Goal: Transaction & Acquisition: Purchase product/service

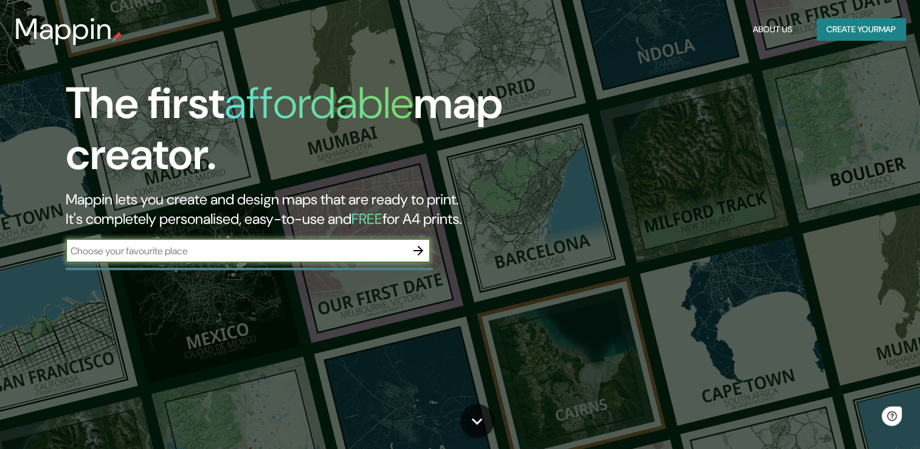
drag, startPoint x: 0, startPoint y: 0, endPoint x: 235, endPoint y: 254, distance: 345.9
click at [235, 254] on input "text" at bounding box center [236, 251] width 340 height 14
paste input "[GEOGRAPHIC_DATA]"
type input "[GEOGRAPHIC_DATA]"
click at [420, 245] on icon "button" at bounding box center [418, 250] width 15 height 15
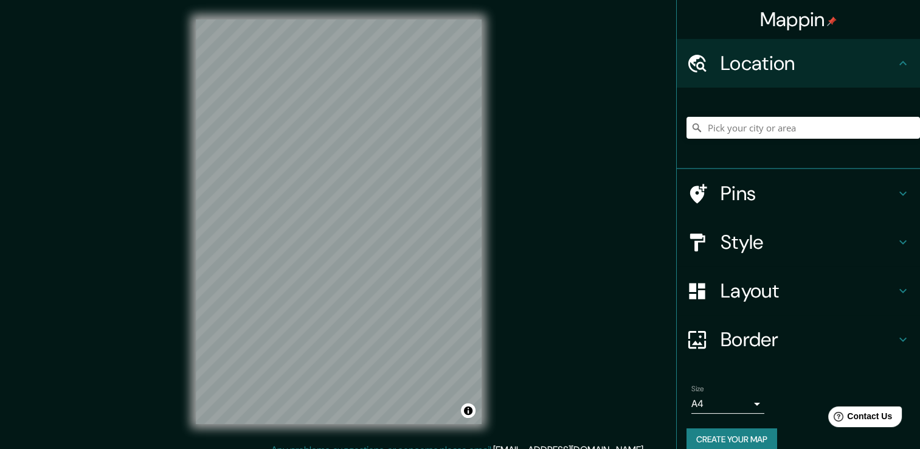
click at [771, 73] on h4 "Location" at bounding box center [808, 63] width 175 height 24
paste input "[GEOGRAPHIC_DATA]"
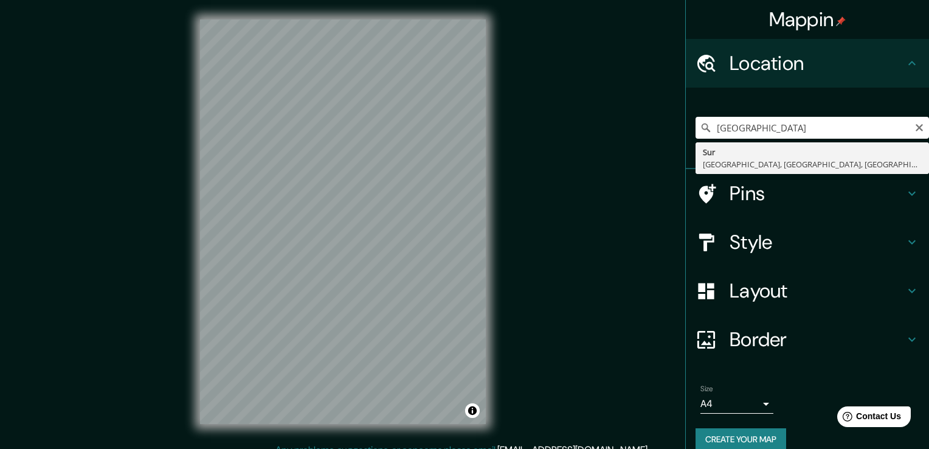
click at [739, 400] on body "Mappin Location [GEOGRAPHIC_DATA] [GEOGRAPHIC_DATA] [GEOGRAPHIC_DATA], [GEOGRAP…" at bounding box center [464, 224] width 929 height 449
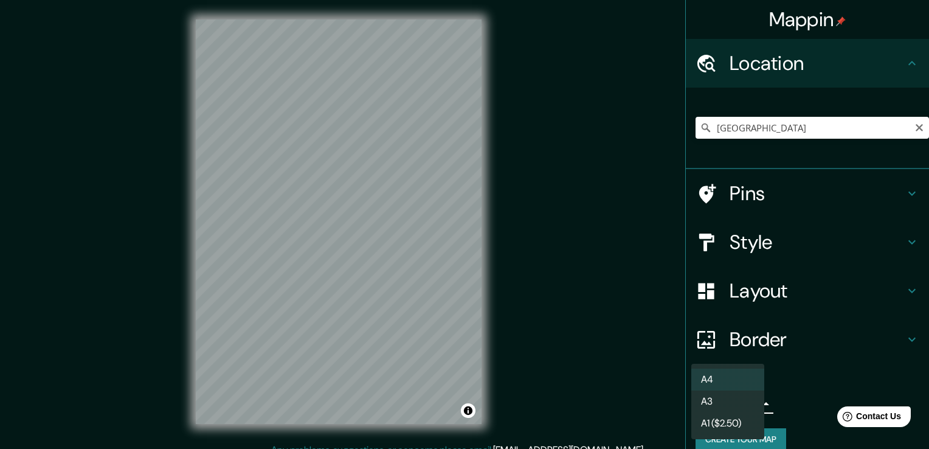
click at [775, 397] on div at bounding box center [464, 224] width 929 height 449
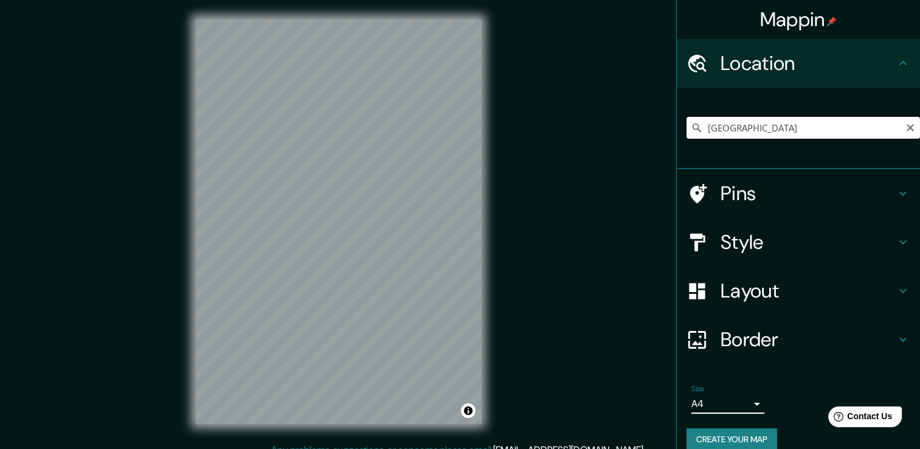
click at [829, 128] on input "[GEOGRAPHIC_DATA]" at bounding box center [802, 128] width 233 height 22
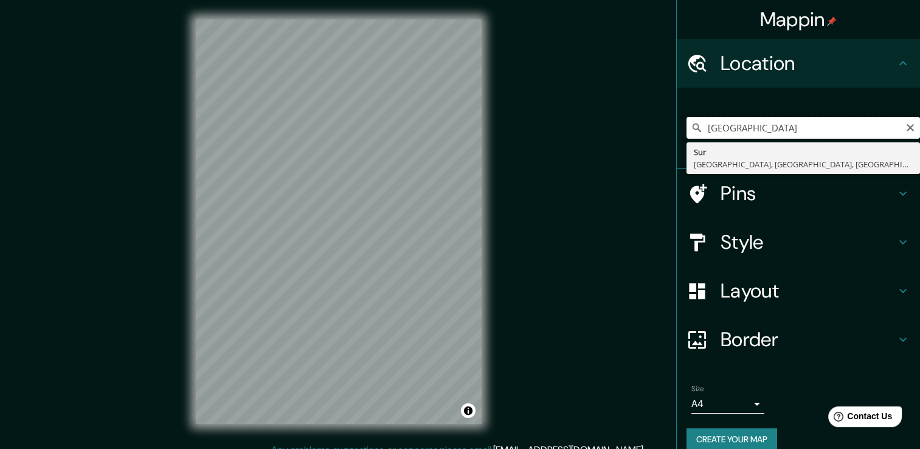
drag, startPoint x: 773, startPoint y: 138, endPoint x: 686, endPoint y: 140, distance: 87.0
click at [686, 140] on div "[GEOGRAPHIC_DATA] Sur [GEOGRAPHIC_DATA], [GEOGRAPHIC_DATA], [GEOGRAPHIC_DATA]" at bounding box center [802, 127] width 233 height 61
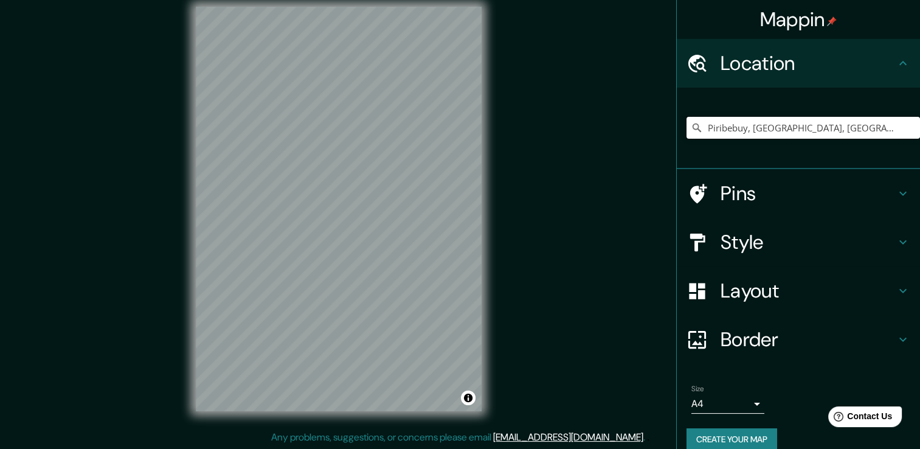
scroll to position [13, 0]
click at [861, 123] on input "Piribebuy, [GEOGRAPHIC_DATA], [GEOGRAPHIC_DATA]" at bounding box center [802, 128] width 233 height 22
paste input "[URL][DOMAIN_NAME]"
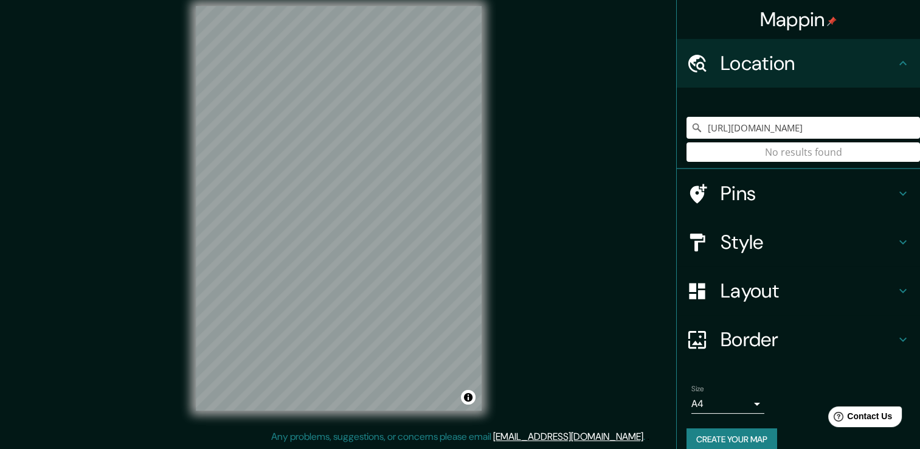
scroll to position [0, 0]
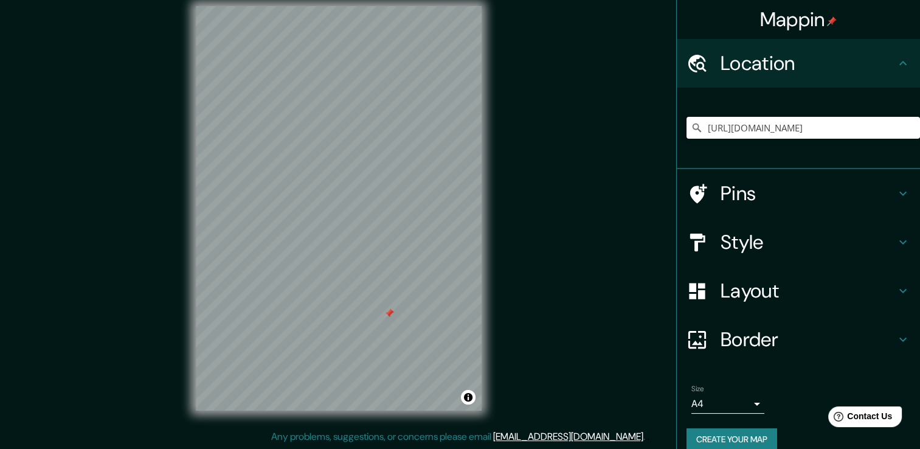
click at [818, 130] on input "[URL][DOMAIN_NAME]" at bounding box center [802, 128] width 233 height 22
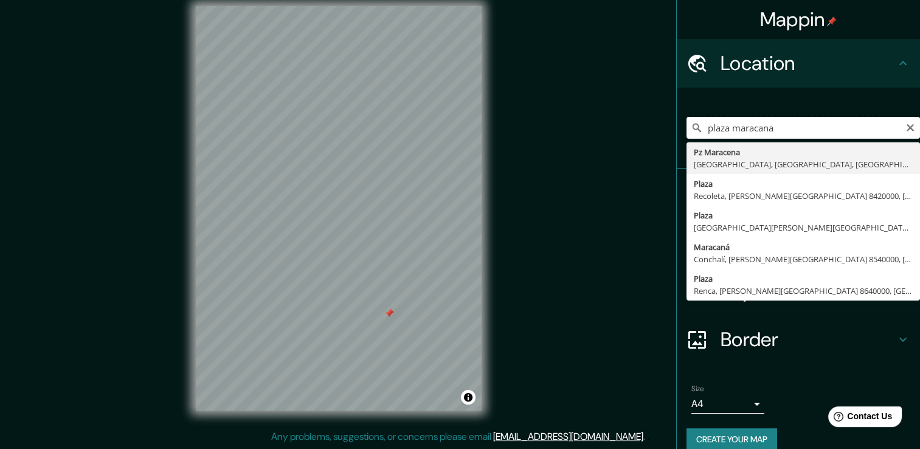
click at [766, 131] on input "plaza maracana" at bounding box center [802, 128] width 233 height 22
click at [798, 126] on input "plaza maracana" at bounding box center [802, 128] width 233 height 22
drag, startPoint x: 699, startPoint y: 128, endPoint x: 786, endPoint y: 126, distance: 86.4
click at [786, 126] on input "plaza maracana" at bounding box center [802, 128] width 233 height 22
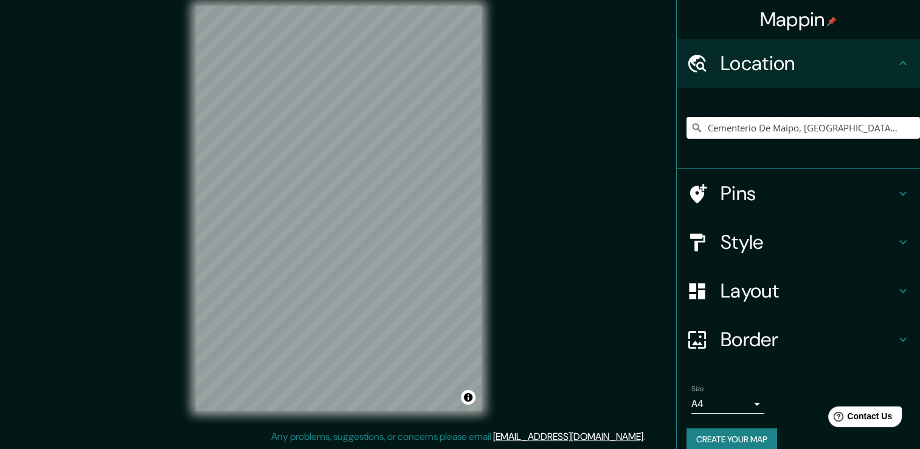
click at [823, 127] on input "Cementerio De Maipo, [GEOGRAPHIC_DATA], [PERSON_NAME][GEOGRAPHIC_DATA] 9500000,…" at bounding box center [802, 128] width 233 height 22
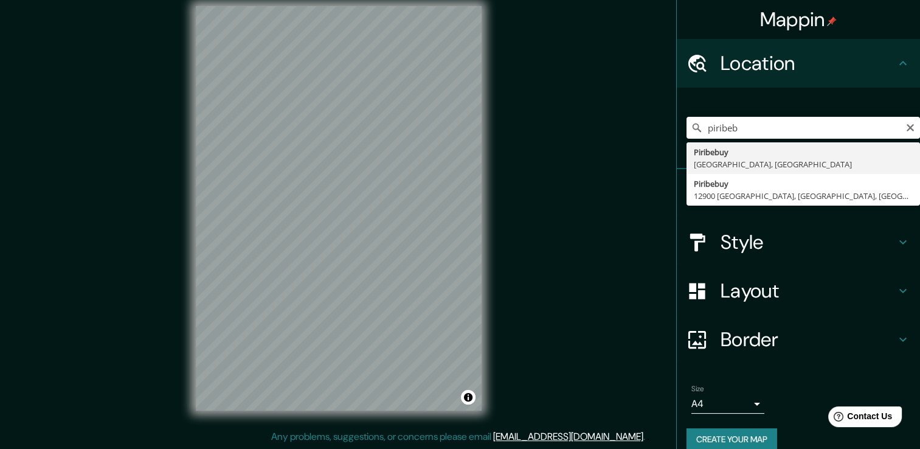
type input "Piribebuy, [GEOGRAPHIC_DATA], [GEOGRAPHIC_DATA]"
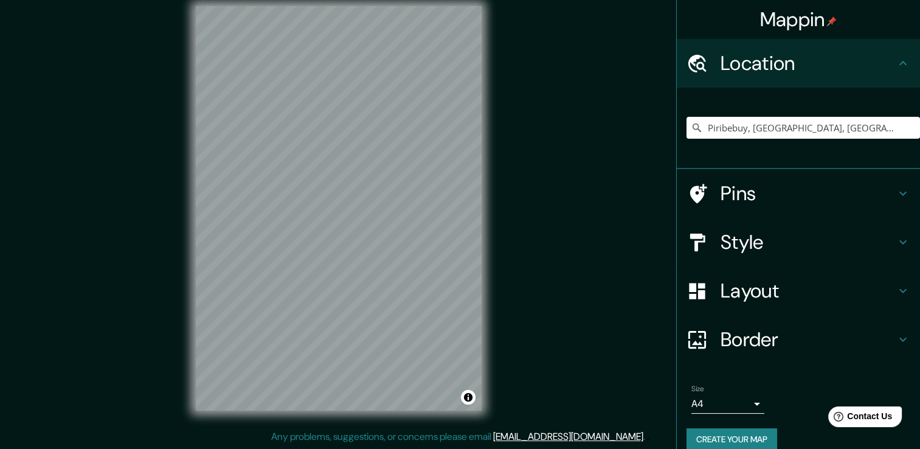
click at [488, 202] on div "© Mapbox © OpenStreetMap Improve this map" at bounding box center [338, 208] width 325 height 443
click at [755, 130] on input "Piribebuy, [GEOGRAPHIC_DATA], [GEOGRAPHIC_DATA]" at bounding box center [802, 128] width 233 height 22
click at [897, 183] on div "Pins" at bounding box center [798, 193] width 243 height 49
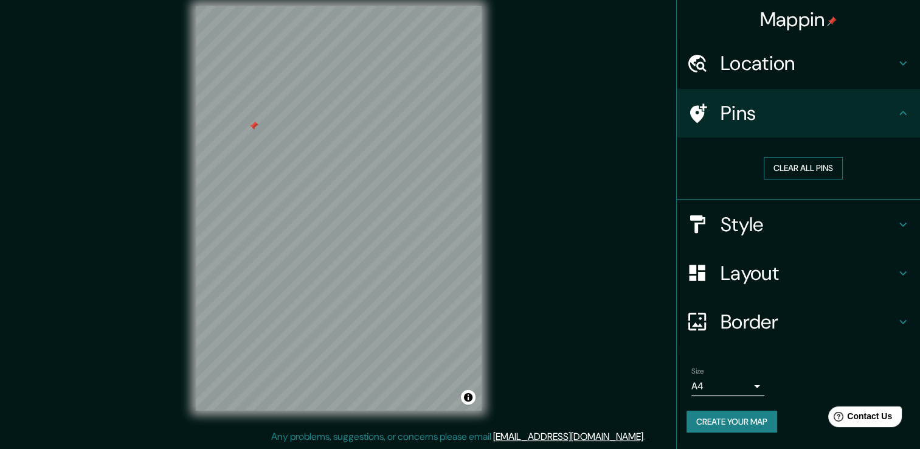
click at [818, 160] on button "Clear all pins" at bounding box center [803, 168] width 79 height 22
click at [606, 218] on div "Mappin Location [GEOGRAPHIC_DATA], [GEOGRAPHIC_DATA], [GEOGRAPHIC_DATA] Pins Cl…" at bounding box center [460, 218] width 920 height 462
